Goal: Information Seeking & Learning: Learn about a topic

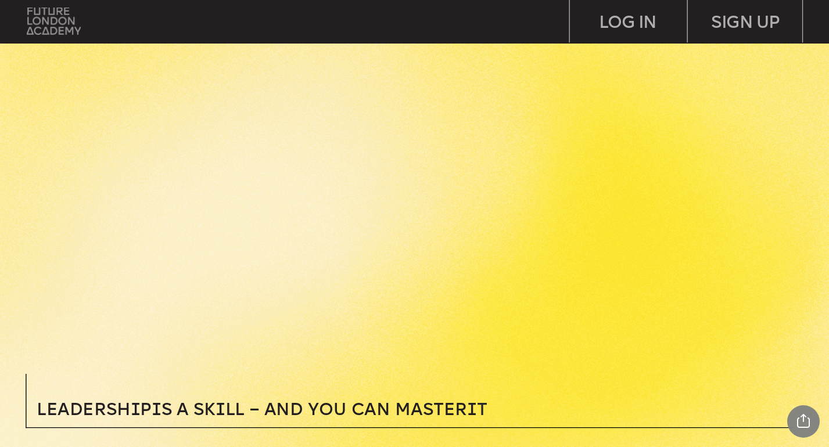
click at [69, 28] on img at bounding box center [54, 21] width 54 height 27
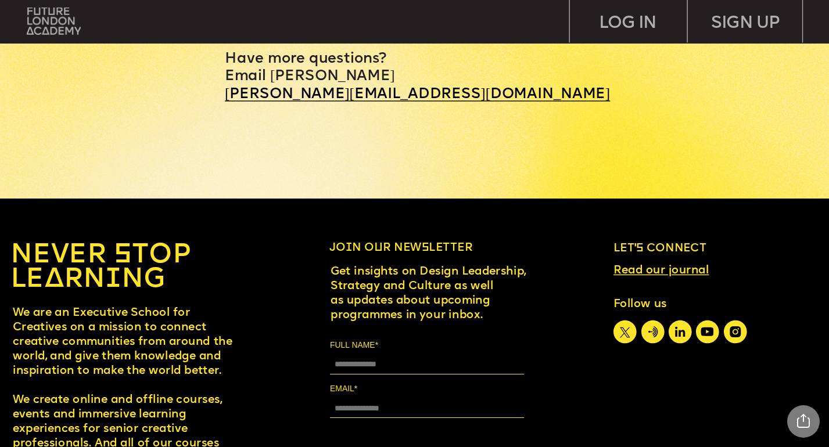
scroll to position [5198, 0]
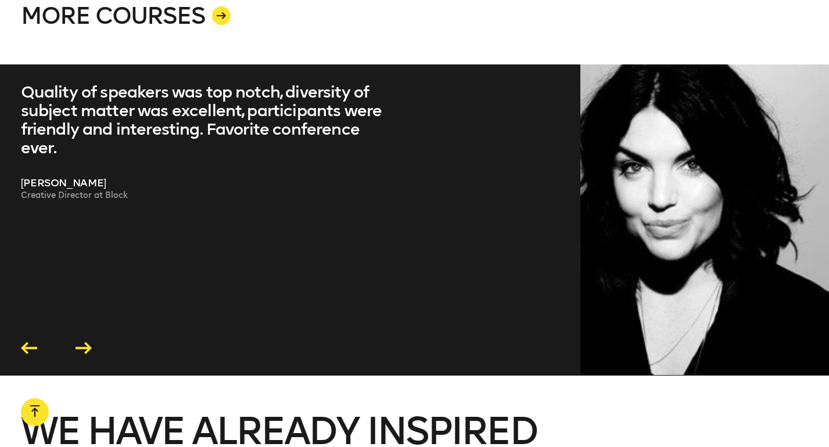
scroll to position [2413, 0]
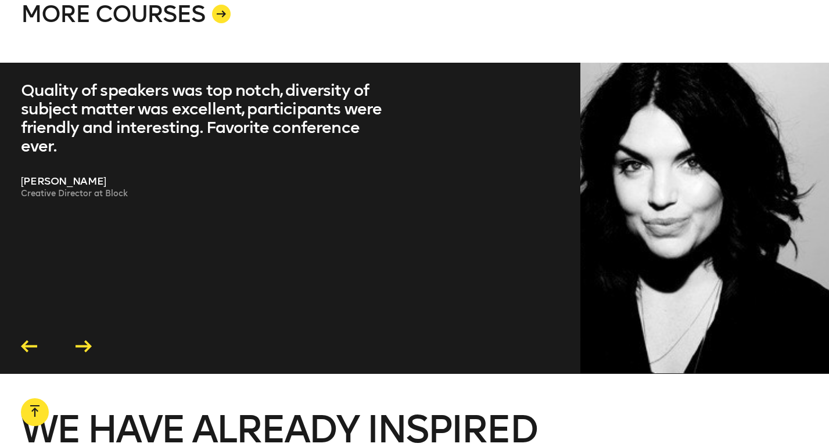
click at [83, 340] on icon at bounding box center [84, 346] width 16 height 12
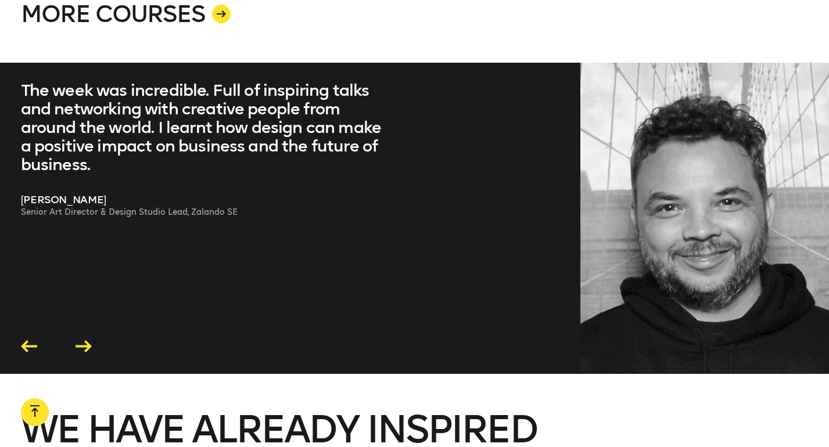
click at [83, 340] on icon at bounding box center [84, 346] width 16 height 12
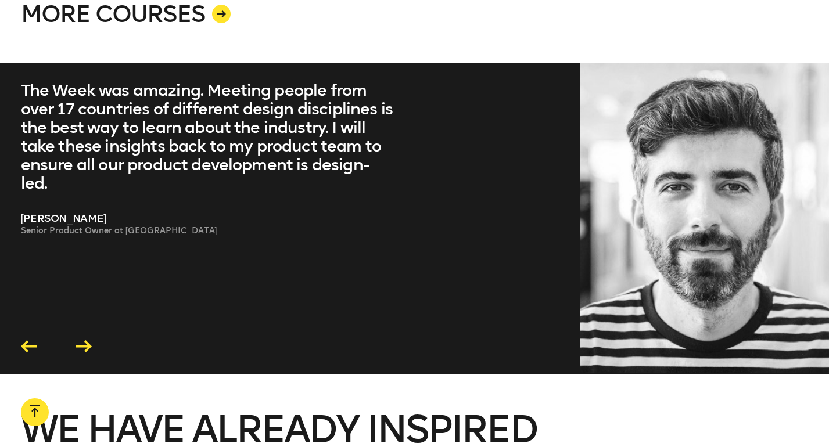
click at [85, 340] on icon at bounding box center [84, 346] width 16 height 12
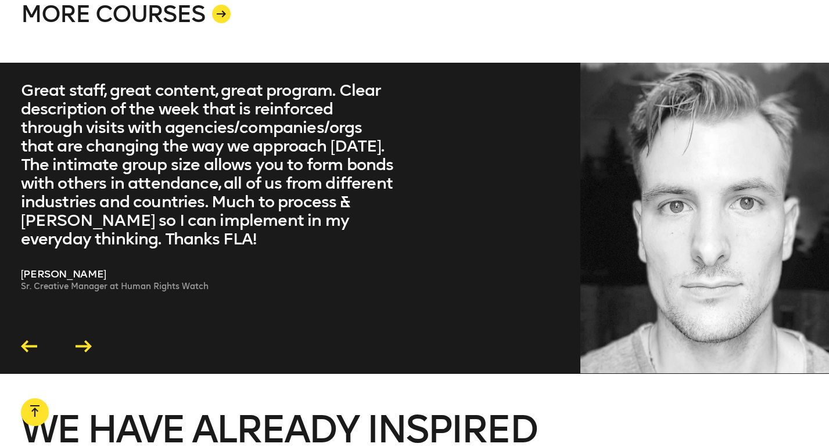
click at [87, 340] on icon at bounding box center [84, 346] width 16 height 12
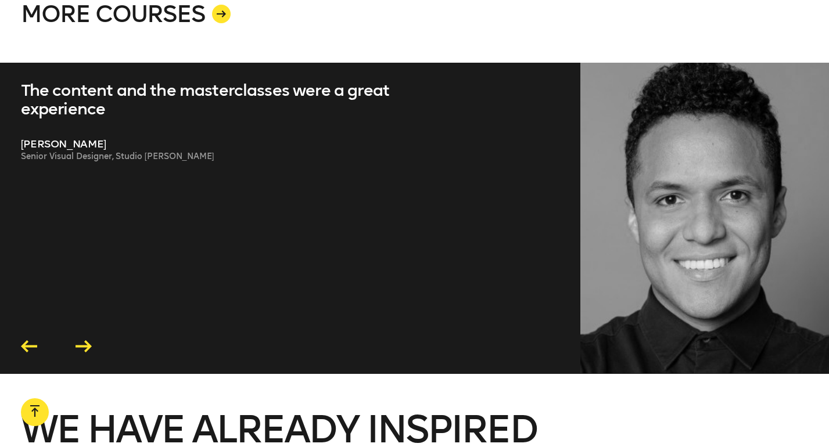
click at [88, 340] on icon at bounding box center [84, 346] width 16 height 12
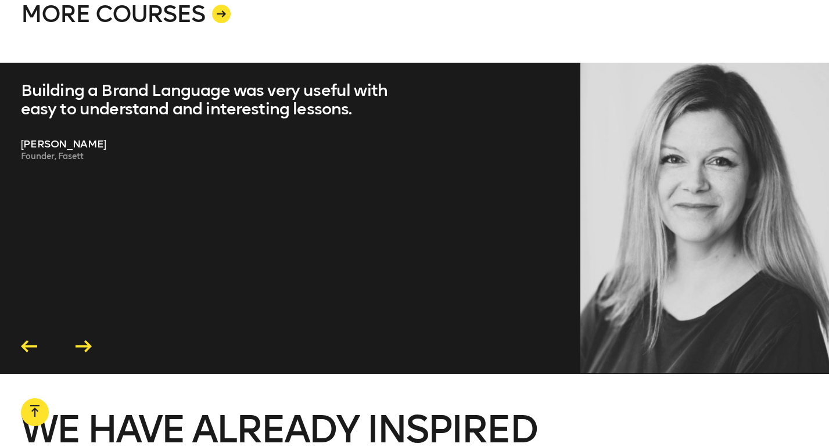
click at [89, 340] on icon at bounding box center [84, 346] width 16 height 12
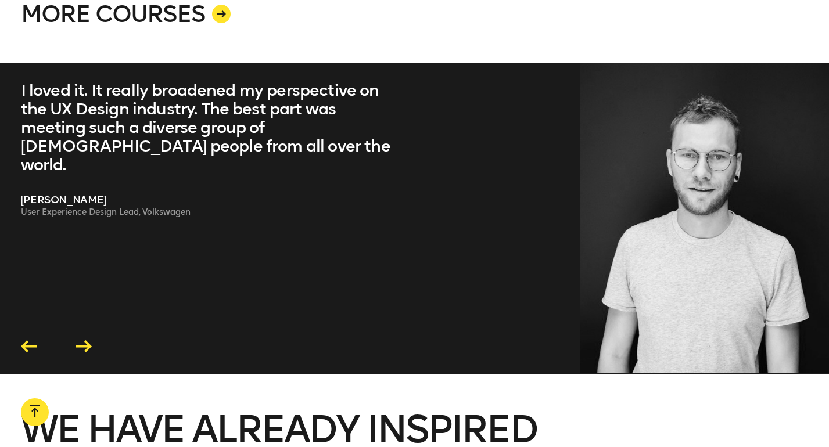
click at [89, 340] on icon at bounding box center [84, 346] width 16 height 12
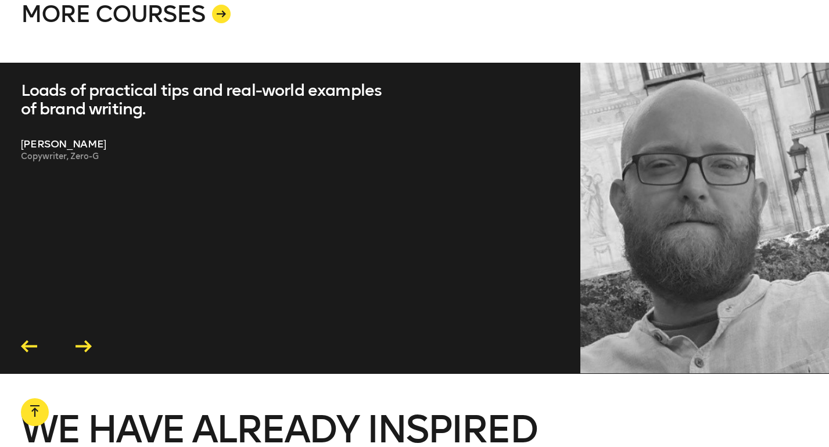
click at [89, 340] on icon at bounding box center [84, 346] width 16 height 12
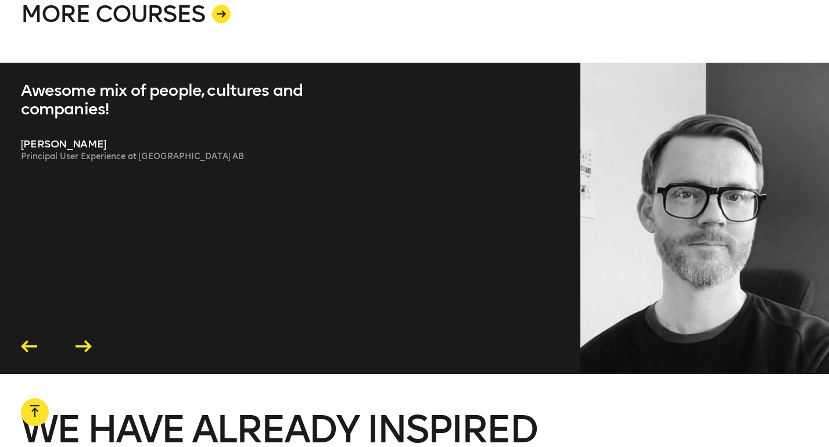
click at [89, 340] on icon at bounding box center [84, 346] width 16 height 12
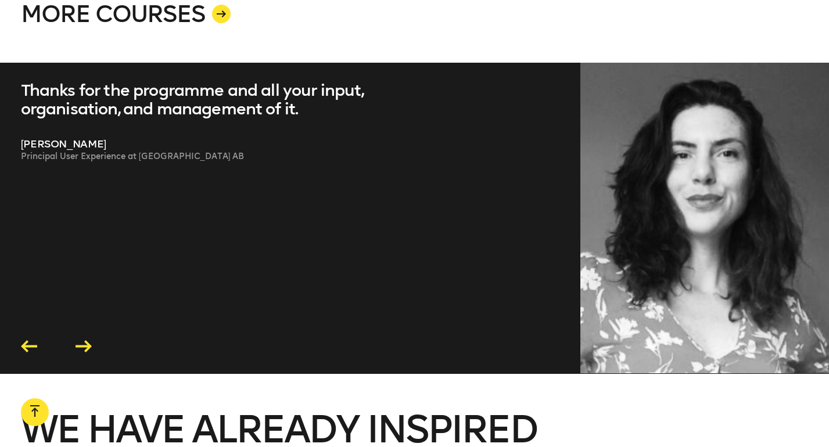
click at [89, 340] on icon at bounding box center [84, 346] width 16 height 12
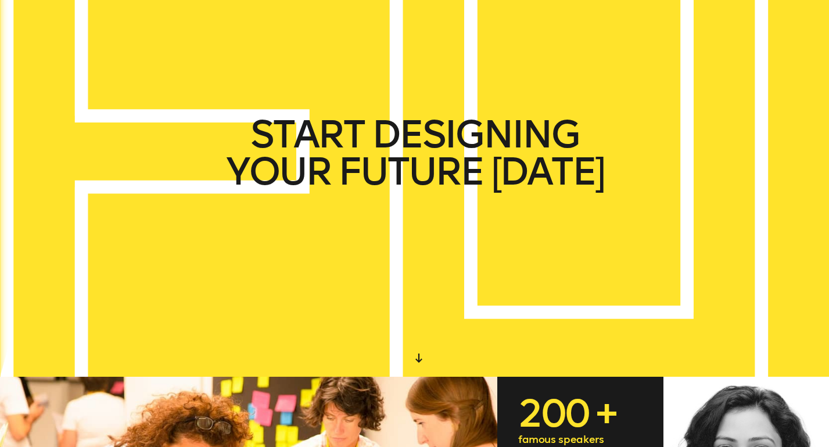
scroll to position [0, 0]
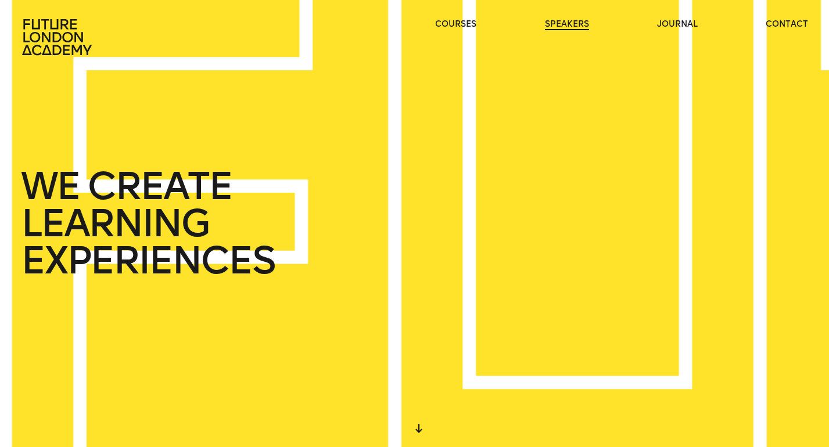
click at [565, 23] on link "speakers" at bounding box center [567, 25] width 44 height 12
